Goal: Task Accomplishment & Management: Use online tool/utility

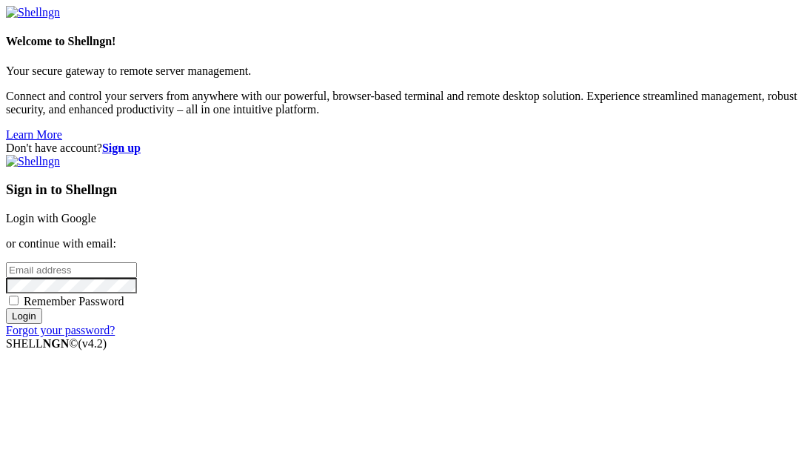
click at [124, 307] on span "Remember Password" at bounding box center [74, 301] width 101 height 13
click at [19, 305] on input "Remember Password" at bounding box center [14, 301] width 10 height 10
checkbox input "true"
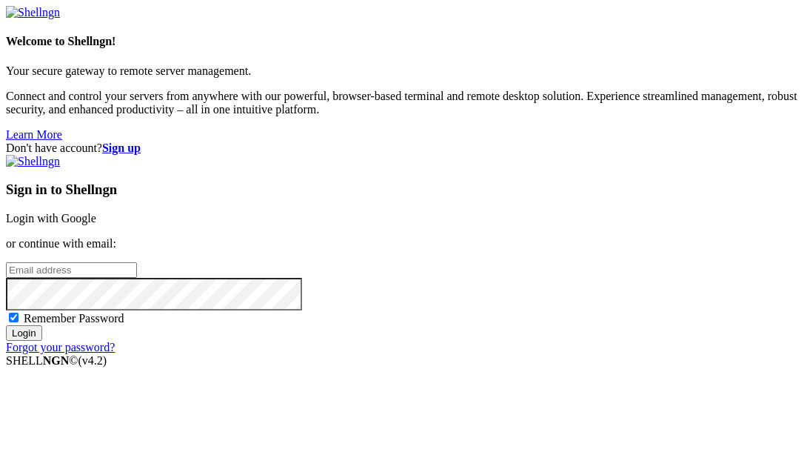
click at [137, 262] on input "email" at bounding box center [71, 270] width 131 height 16
type input "[EMAIL_ADDRESS][DOMAIN_NAME]"
click at [6, 325] on input "Login" at bounding box center [24, 333] width 36 height 16
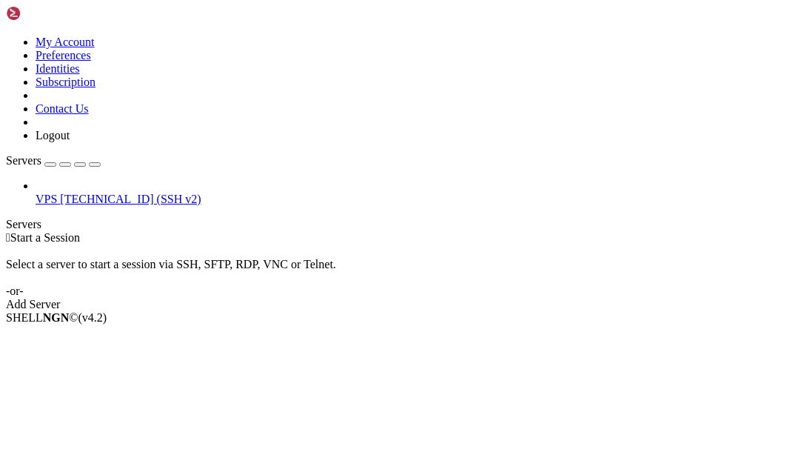
click at [60, 193] on span "[TECHNICAL_ID] (SSH v2)" at bounding box center [130, 199] width 141 height 13
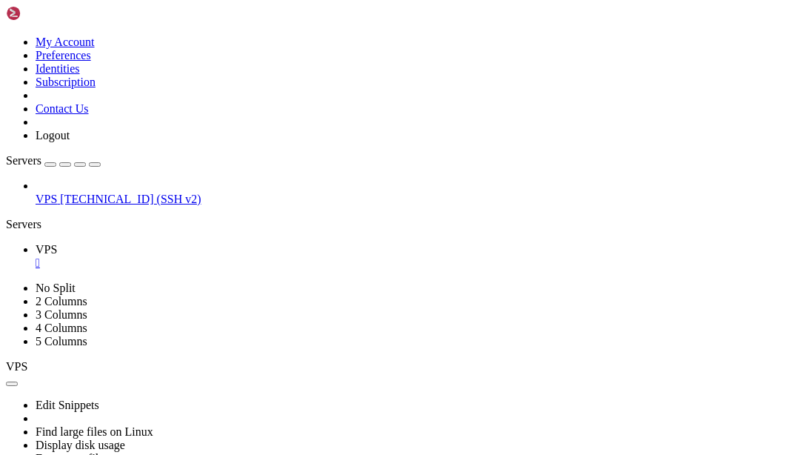
scroll to position [360, 0]
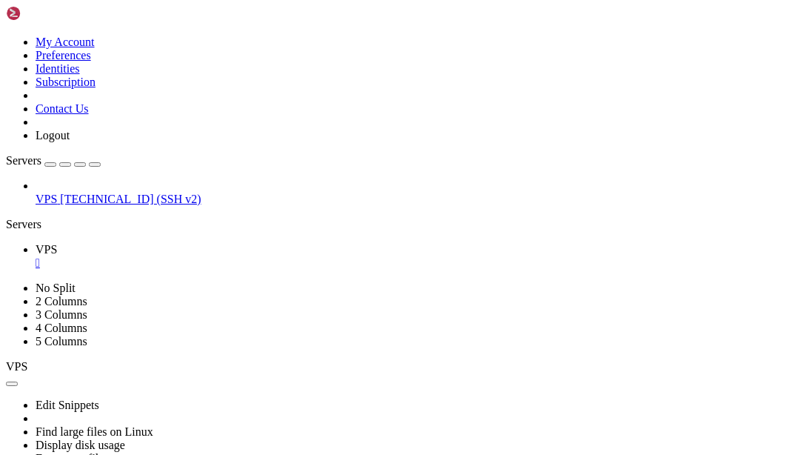
drag, startPoint x: 173, startPoint y: 837, endPoint x: 13, endPoint y: 730, distance: 192.3
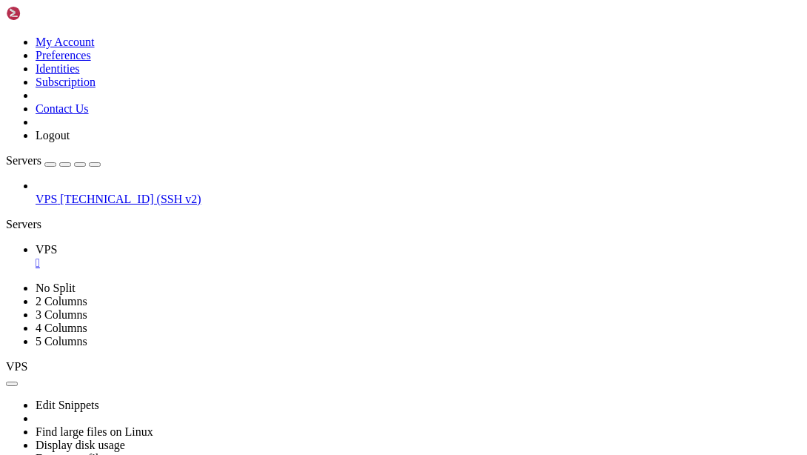
drag, startPoint x: 10, startPoint y: 587, endPoint x: 75, endPoint y: 634, distance: 80.2
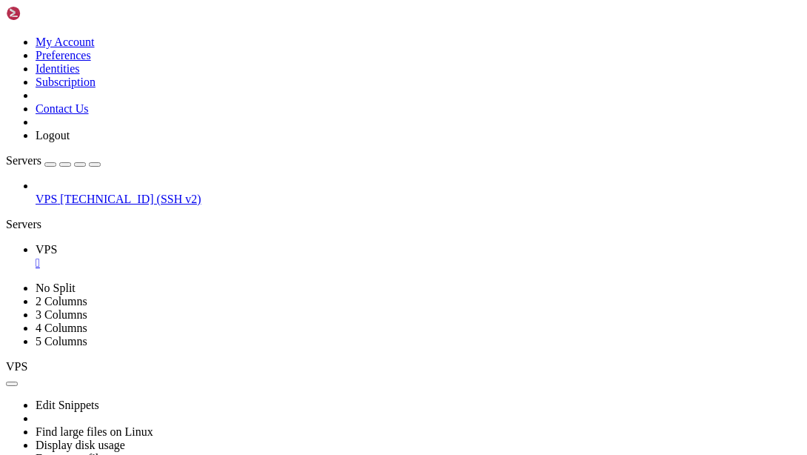
drag, startPoint x: 104, startPoint y: 707, endPoint x: 11, endPoint y: 588, distance: 150.8
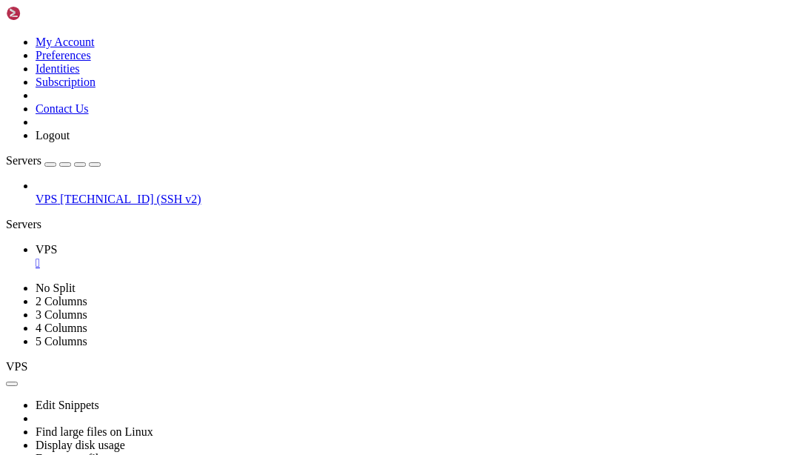
scroll to position [14, 3]
